Goal: Task Accomplishment & Management: Manage account settings

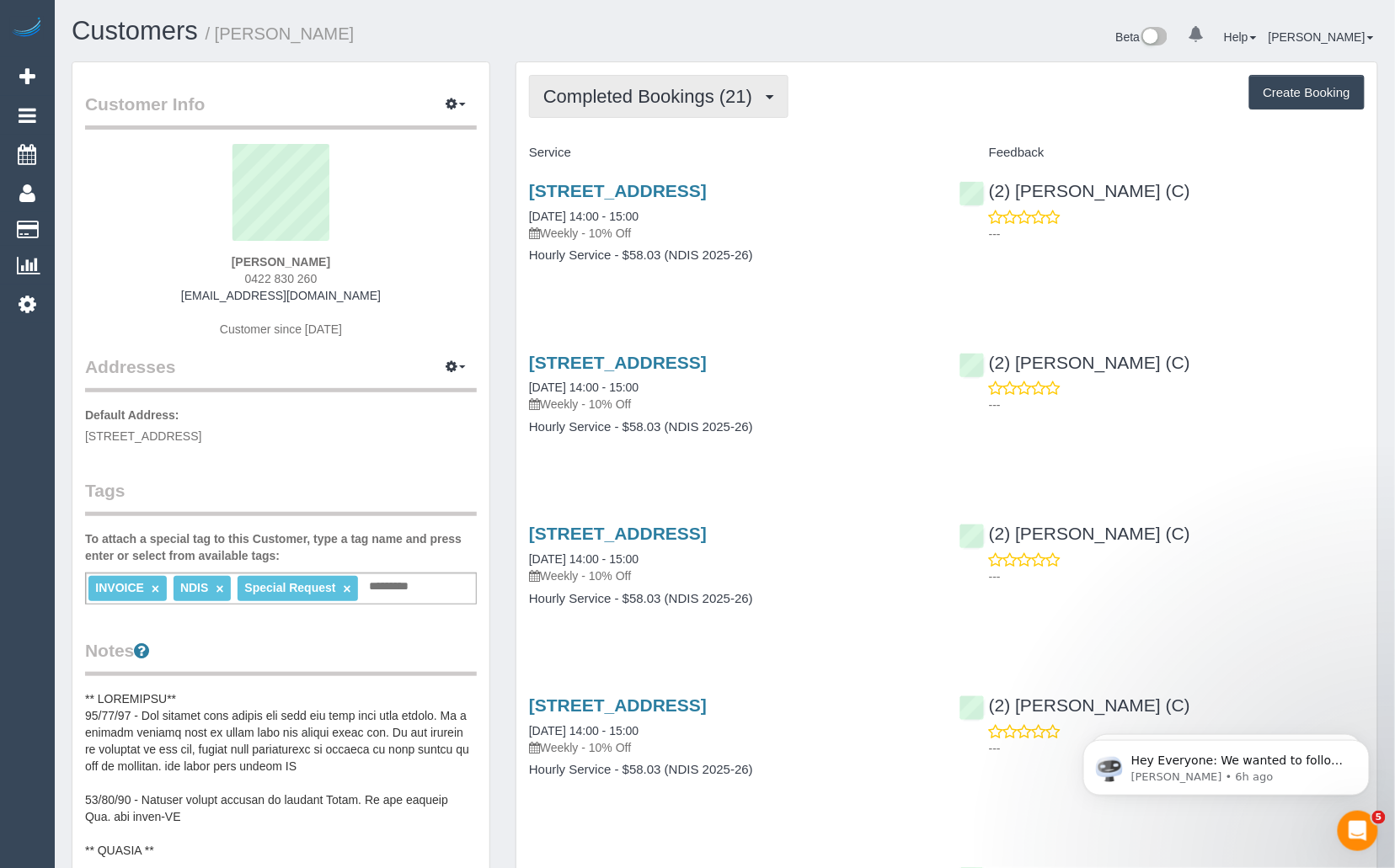
click at [663, 92] on span "Completed Bookings (21)" at bounding box center [651, 97] width 217 height 21
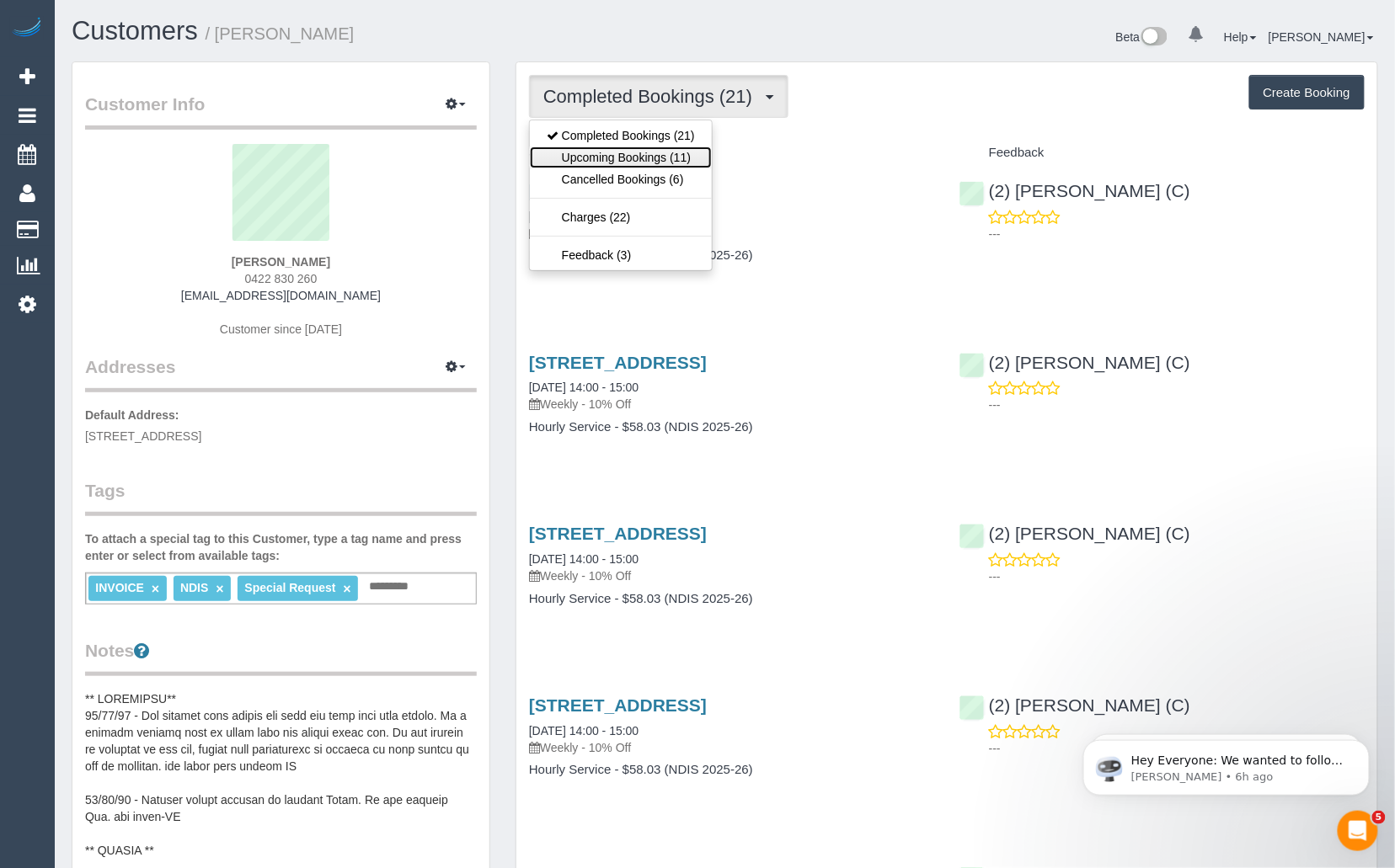
click at [655, 156] on link "Upcoming Bookings (11)" at bounding box center [620, 157] width 182 height 22
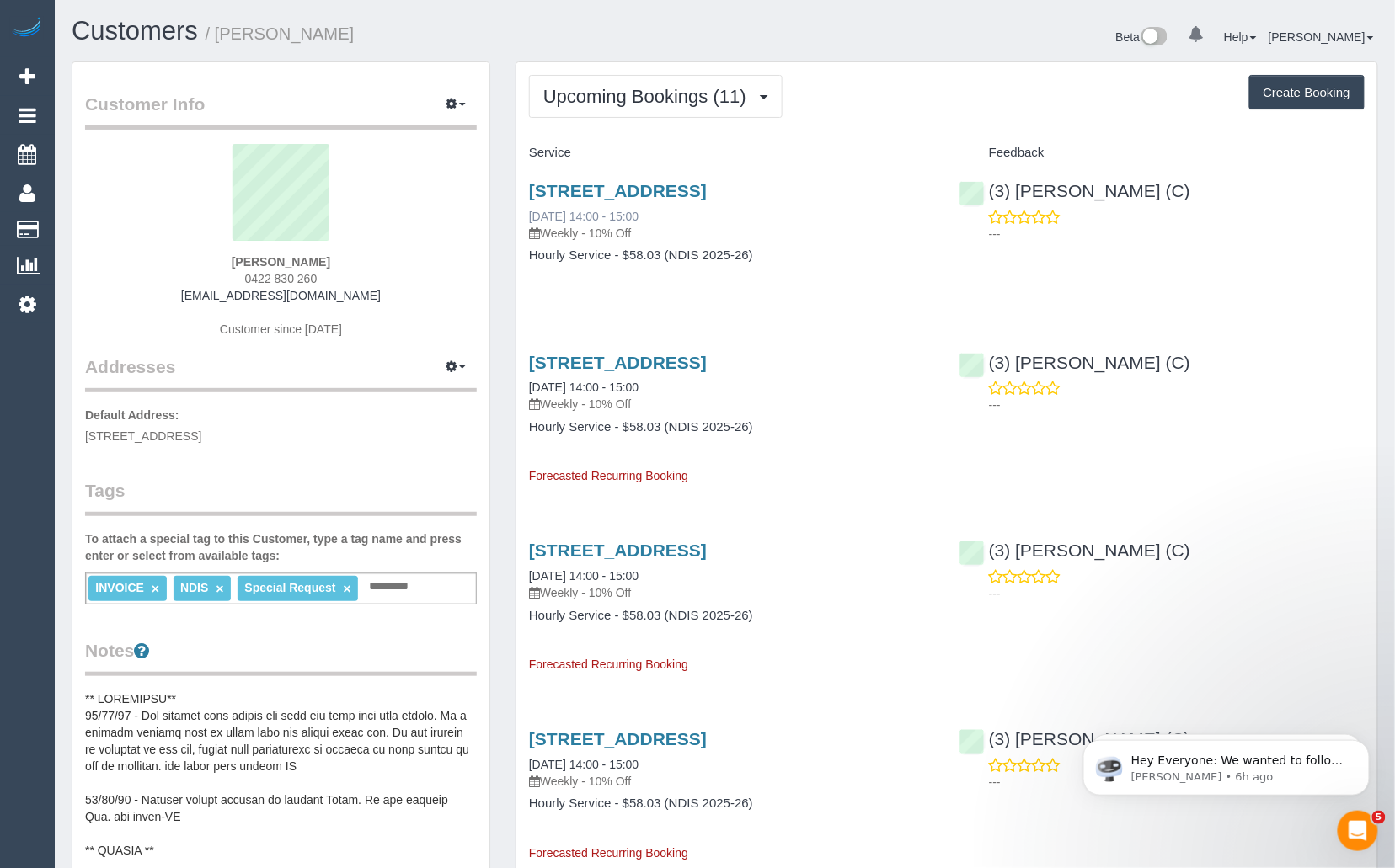
drag, startPoint x: 682, startPoint y: 215, endPoint x: 594, endPoint y: 221, distance: 88.2
click at [594, 221] on div "3/271 Albion Street, Brunswick, VIC 3056 08/10/2025 14:00 - 15:00 Weekly - 10% …" at bounding box center [731, 211] width 405 height 60
click at [713, 221] on div "3/271 Albion Street, Brunswick, VIC 3056 08/10/2025 14:00 - 15:00 Weekly - 10% …" at bounding box center [731, 211] width 405 height 60
drag, startPoint x: 682, startPoint y: 219, endPoint x: 529, endPoint y: 221, distance: 153.0
click at [529, 221] on div "3/271 Albion Street, Brunswick, VIC 3056 08/10/2025 14:00 - 15:00 Weekly - 10% …" at bounding box center [731, 211] width 405 height 60
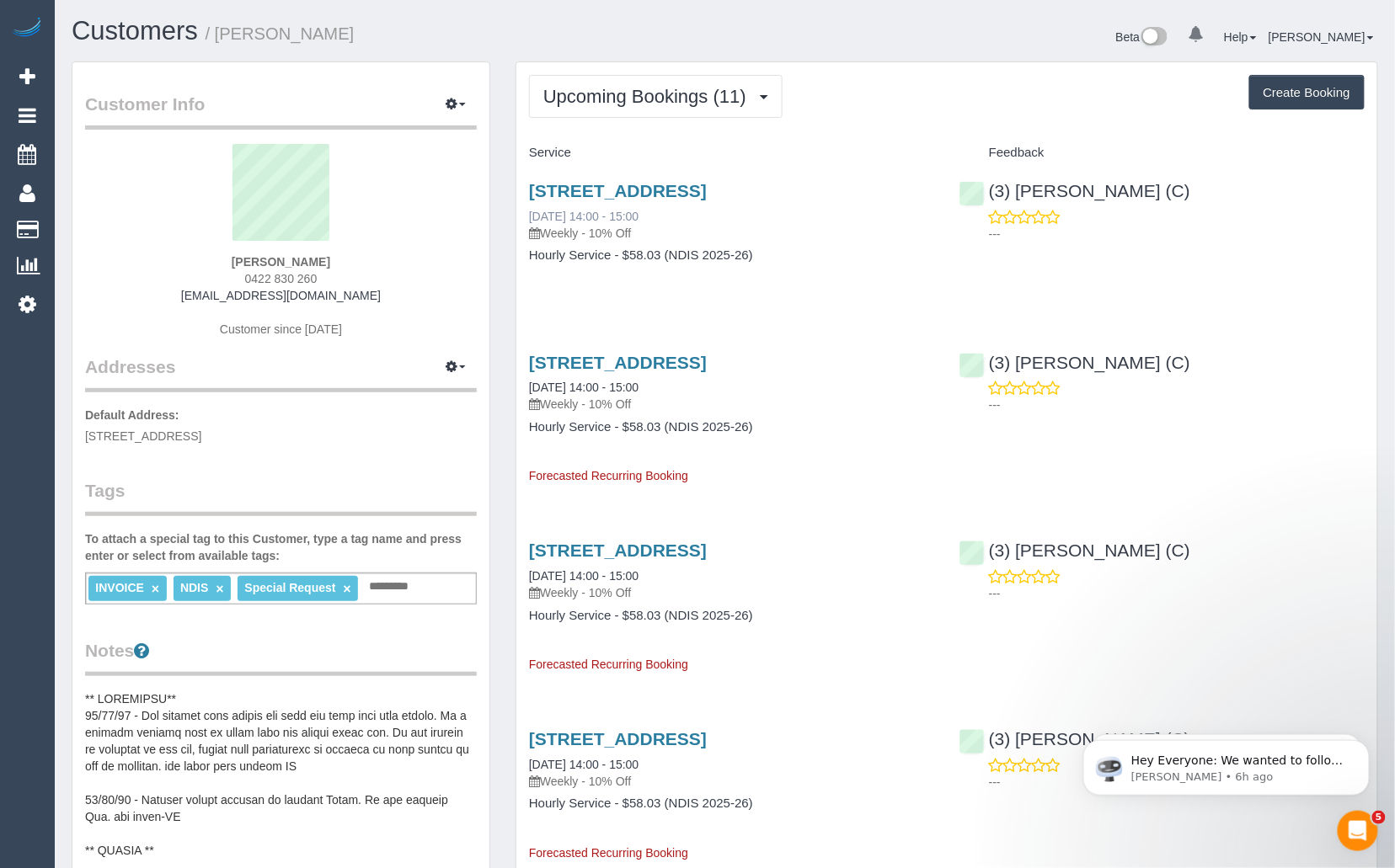
copy link "08/10/2025 14:00 - 15:00"
drag, startPoint x: 373, startPoint y: 267, endPoint x: 217, endPoint y: 264, distance: 156.0
click at [217, 264] on div "Amy Clarkson-Holborn 0422 830 260 amyclarksonholborn@gmail.com Customer since 2…" at bounding box center [281, 250] width 391 height 211
copy strong "Amy Clarkson-Holborn"
click at [705, 192] on link "3/271 Albion Street, Brunswick, VIC 3056" at bounding box center [617, 190] width 178 height 19
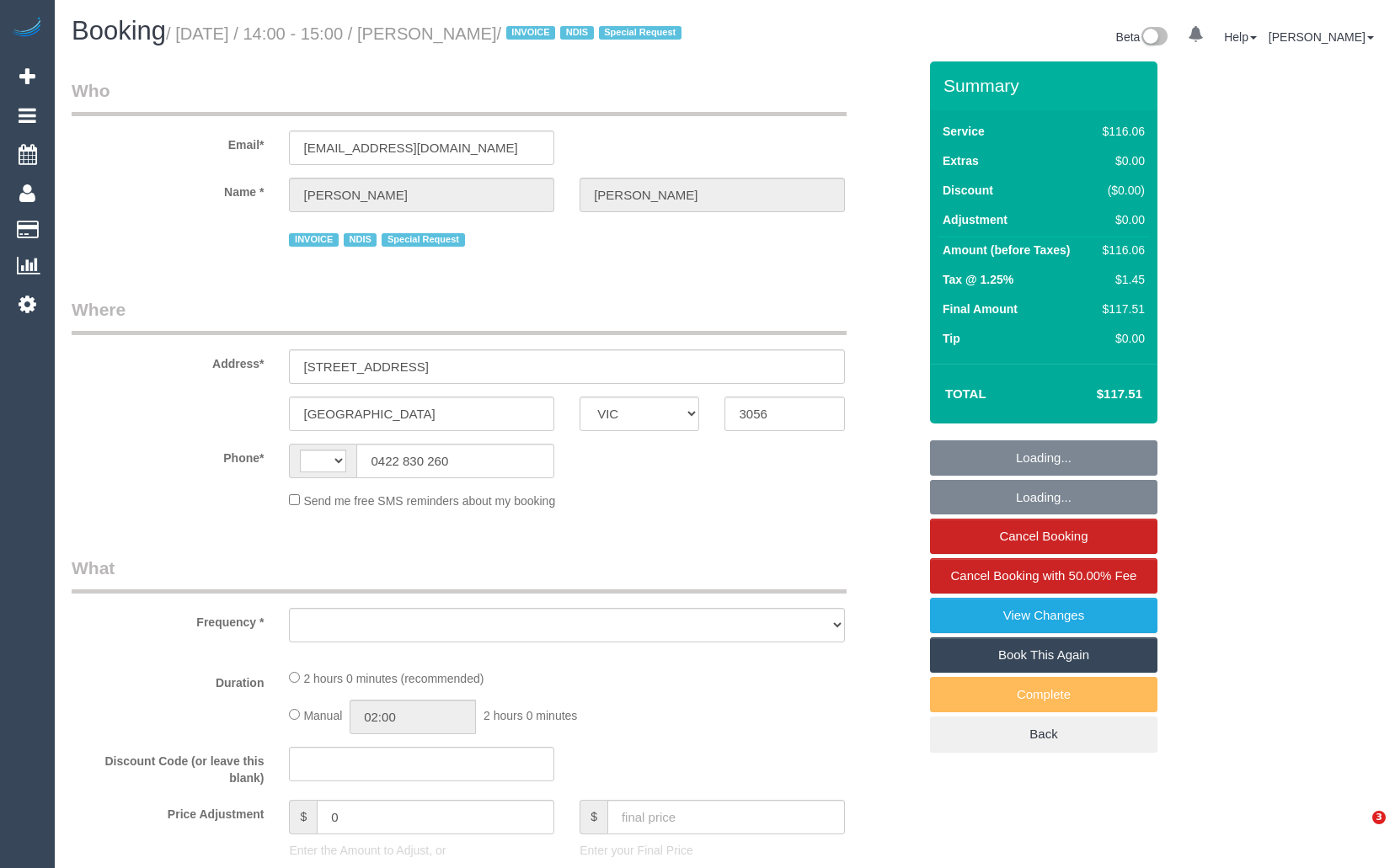
select select "VIC"
select select "string:AU"
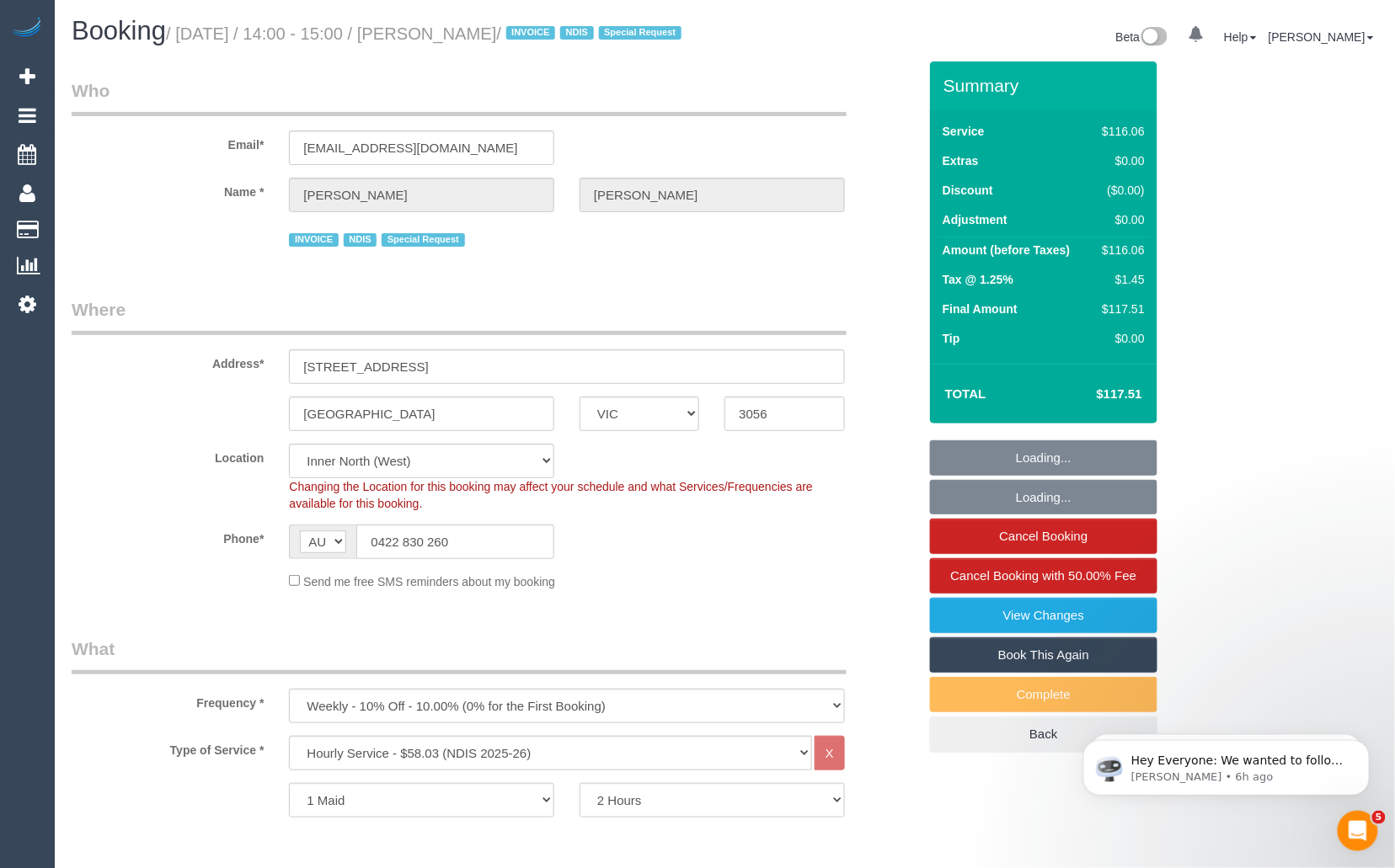
select select "object:745"
select select "number:30"
select select "number:14"
select select "number:19"
select select "number:36"
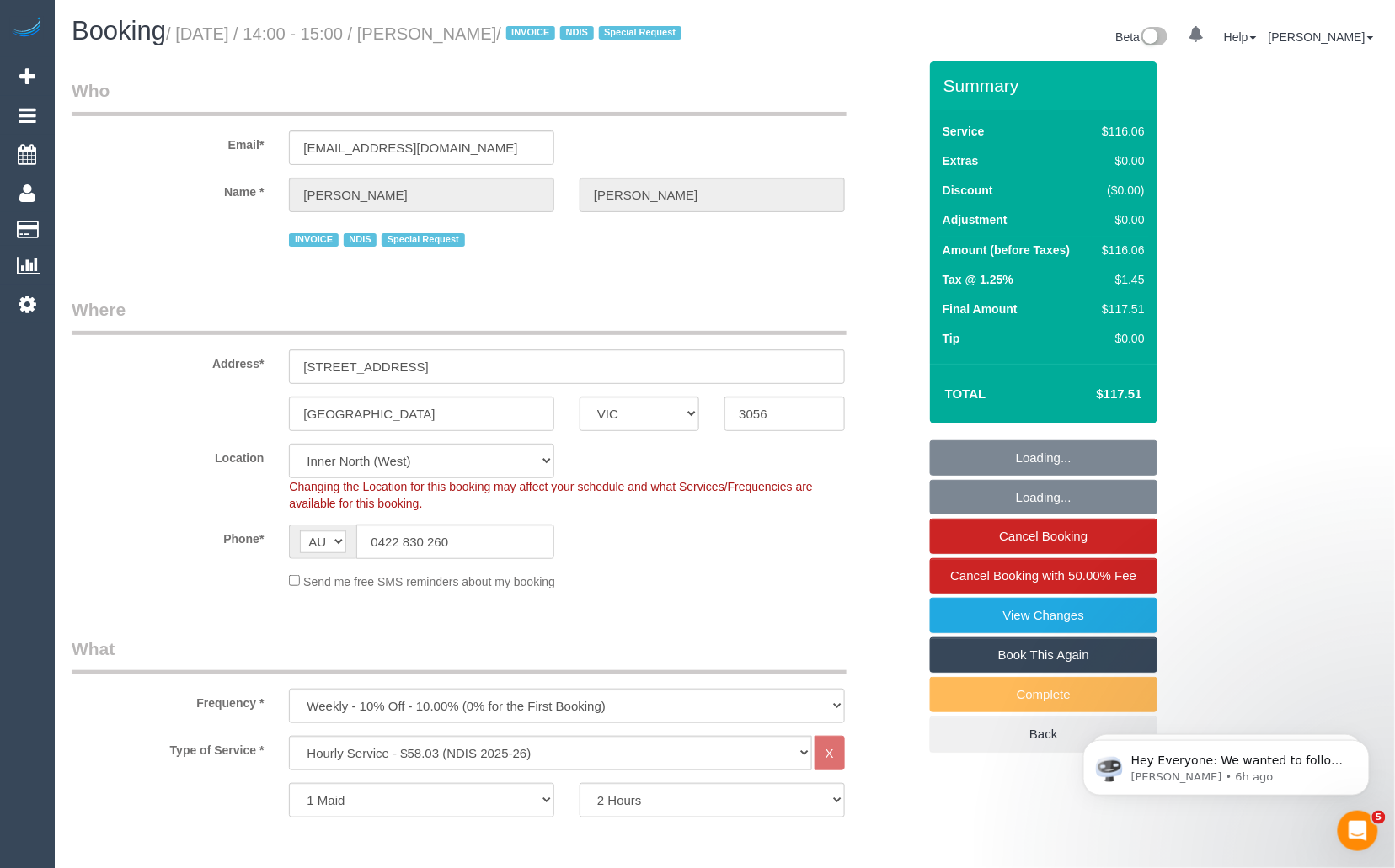
select select "number:34"
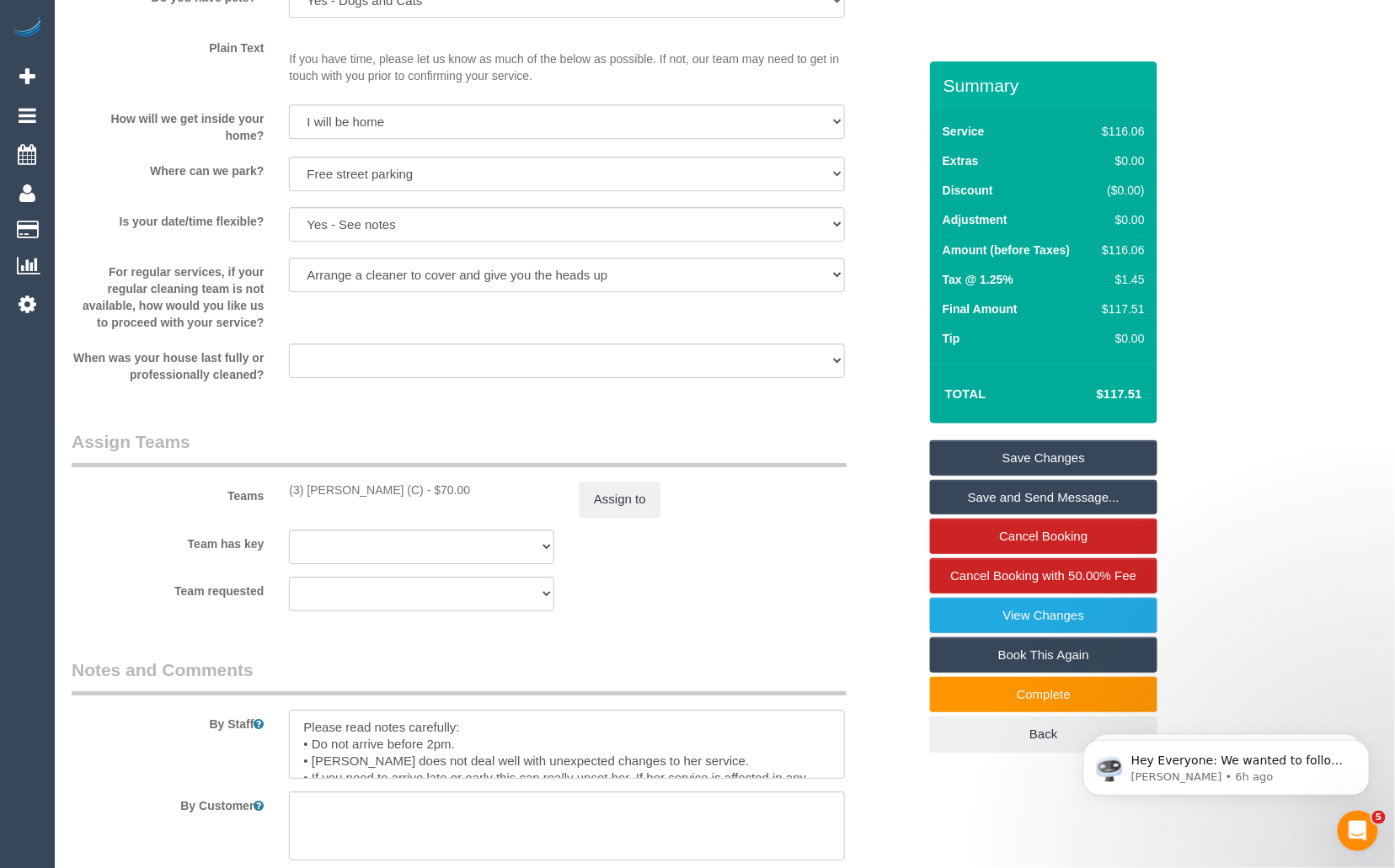
scroll to position [1709, 0]
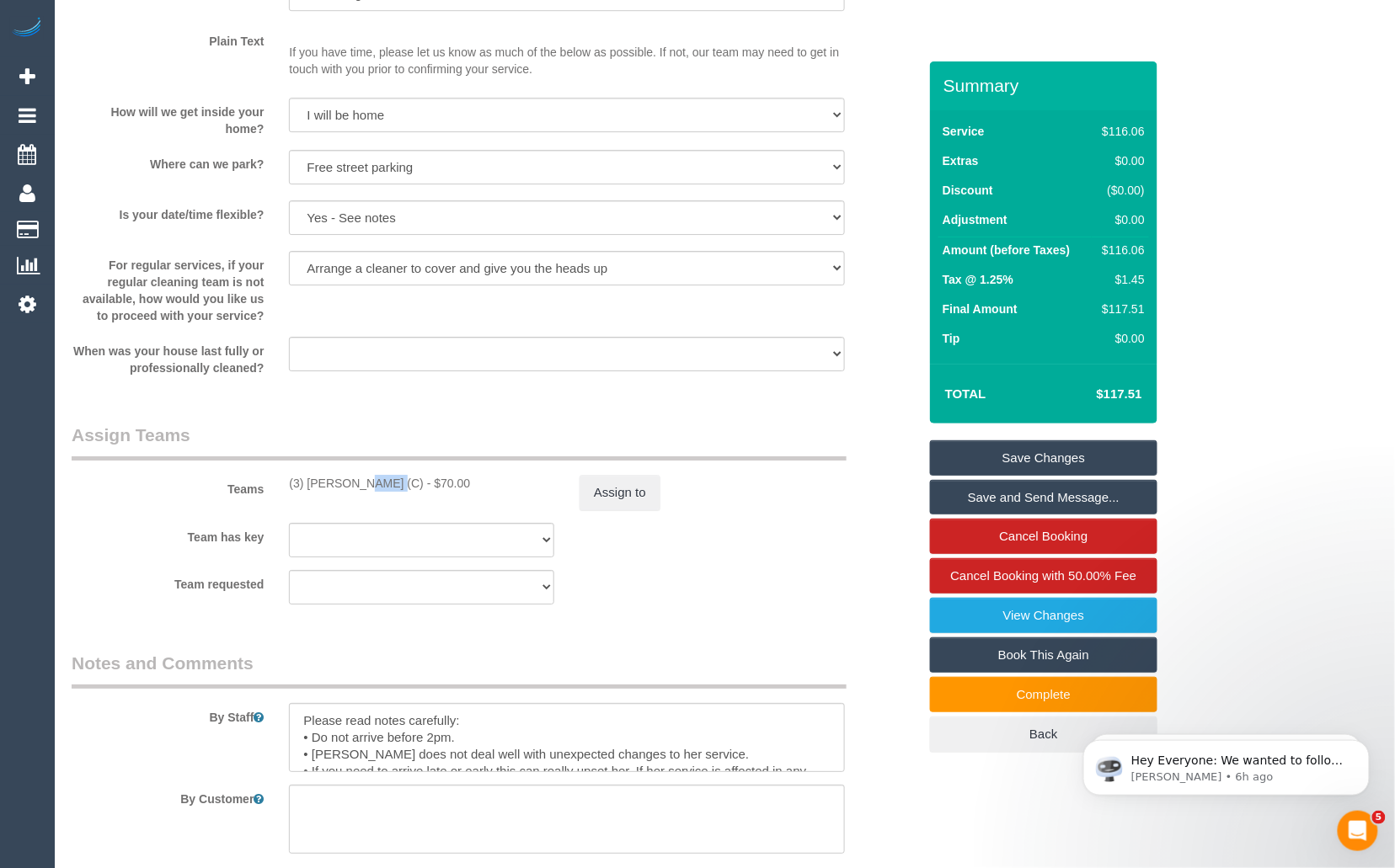
drag, startPoint x: 306, startPoint y: 517, endPoint x: 337, endPoint y: 522, distance: 31.4
click at [337, 492] on div "(3) [PERSON_NAME] (C) - $70.00" at bounding box center [422, 483] width 266 height 17
copy div "Barun"
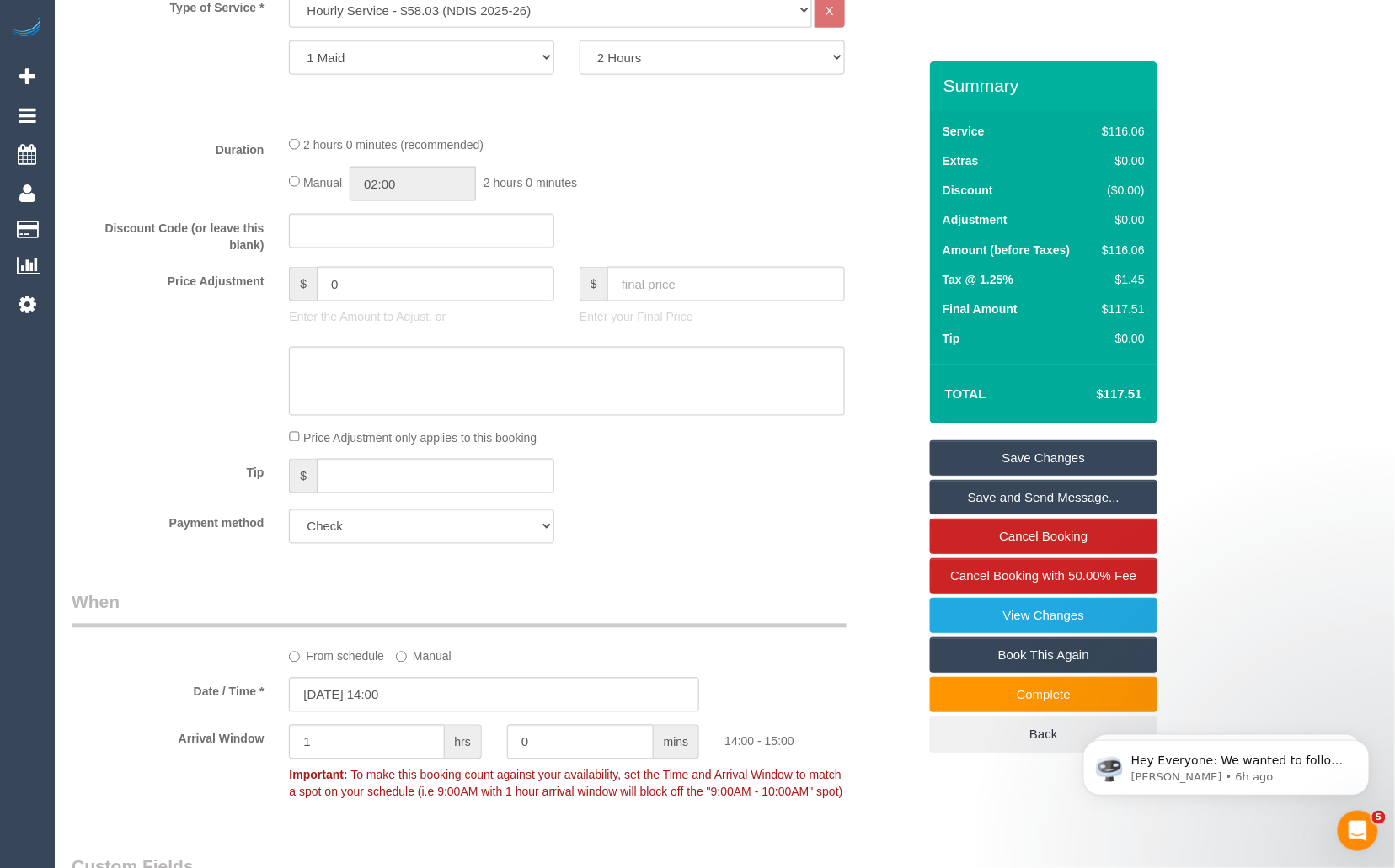
scroll to position [0, 0]
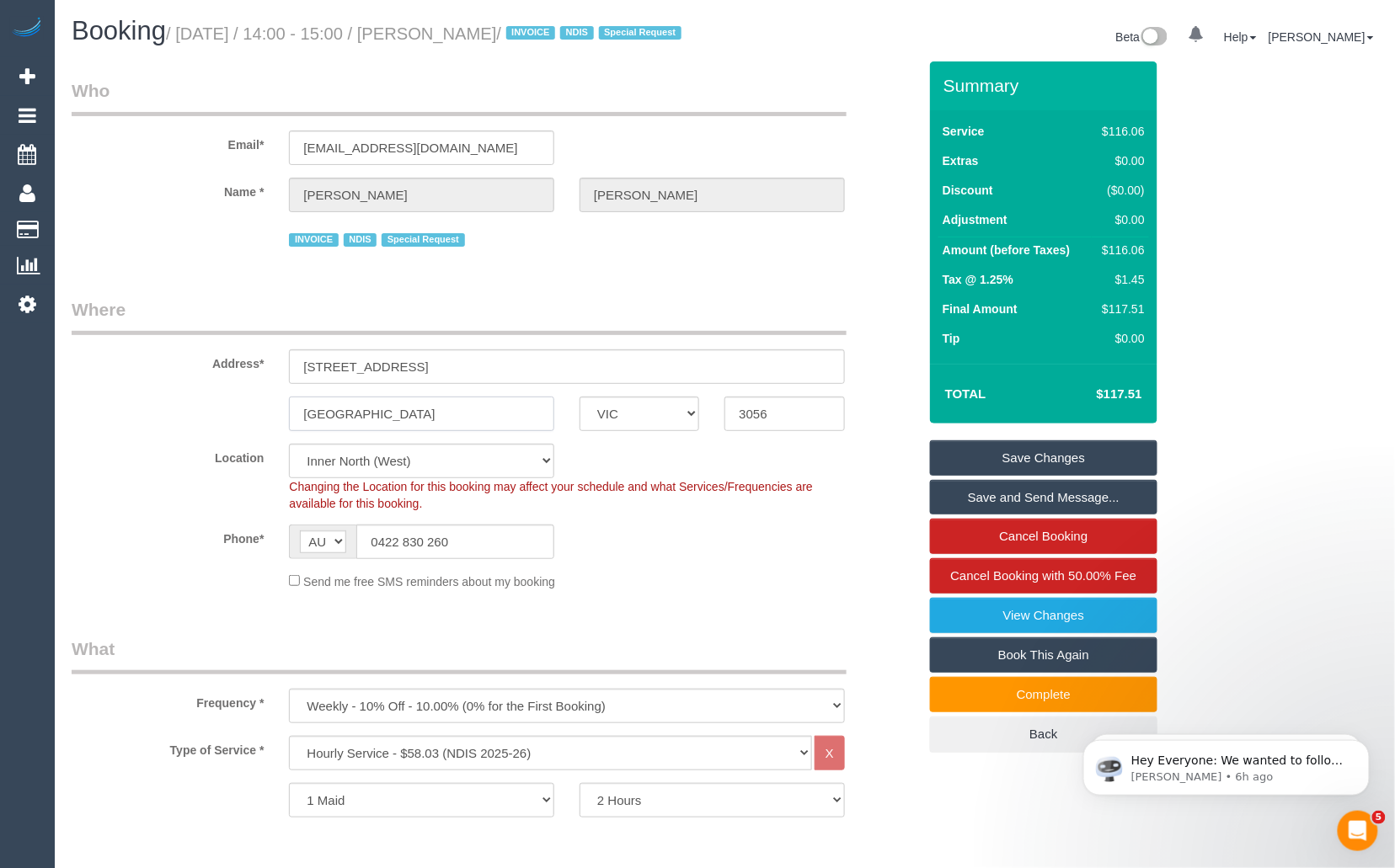
drag, startPoint x: 381, startPoint y: 438, endPoint x: 267, endPoint y: 433, distance: 114.1
click at [267, 431] on div "[GEOGRAPHIC_DATA] ACT [GEOGRAPHIC_DATA] NT [GEOGRAPHIC_DATA] SA TAS [GEOGRAPHIC…" at bounding box center [494, 414] width 871 height 35
